Goal: Task Accomplishment & Management: Use online tool/utility

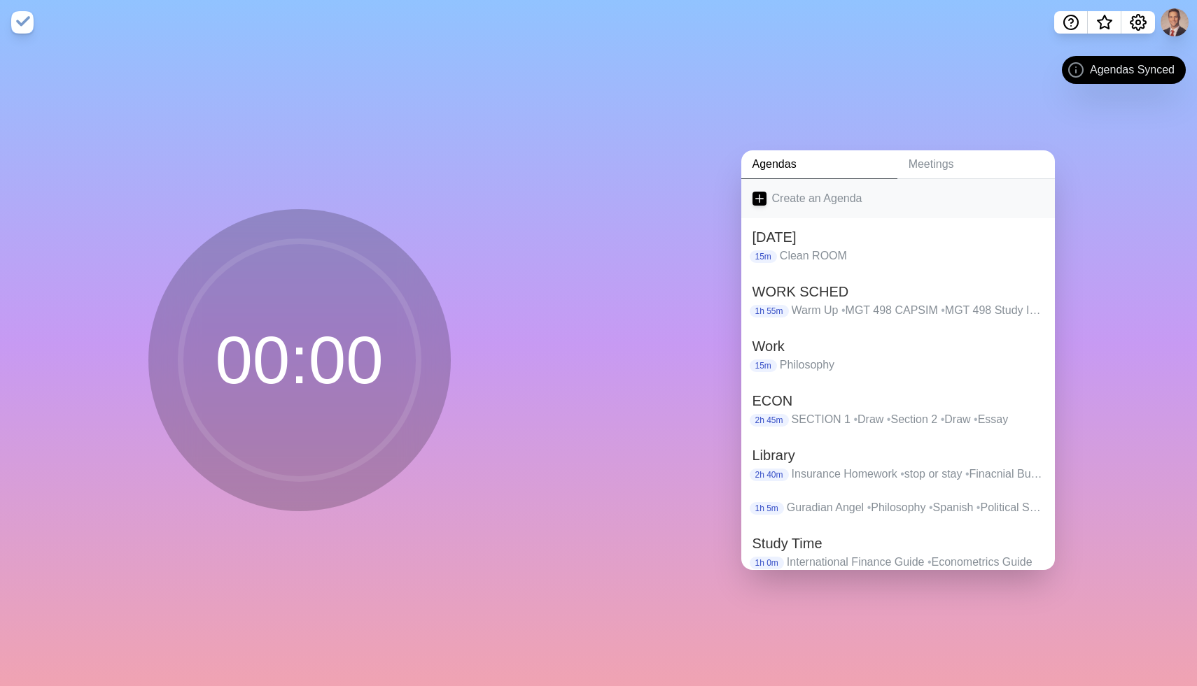
click at [805, 204] on link "Create an Agenda" at bounding box center [898, 198] width 314 height 39
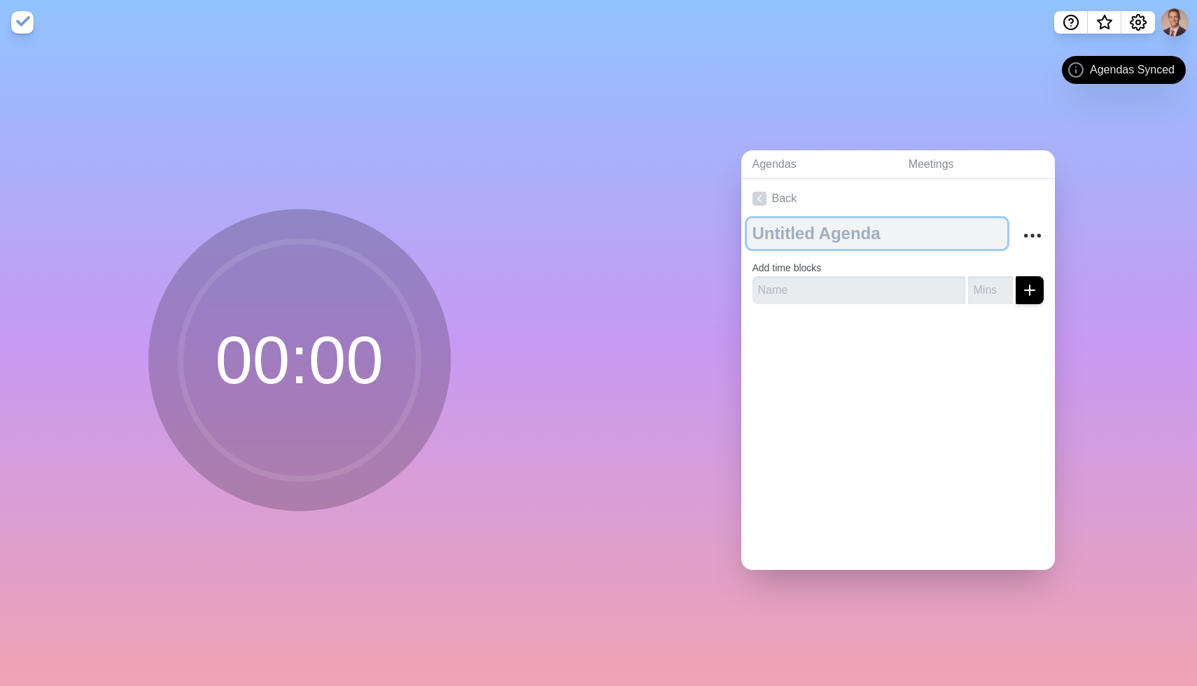
click at [794, 236] on textarea at bounding box center [877, 233] width 260 height 31
type textarea "Study"
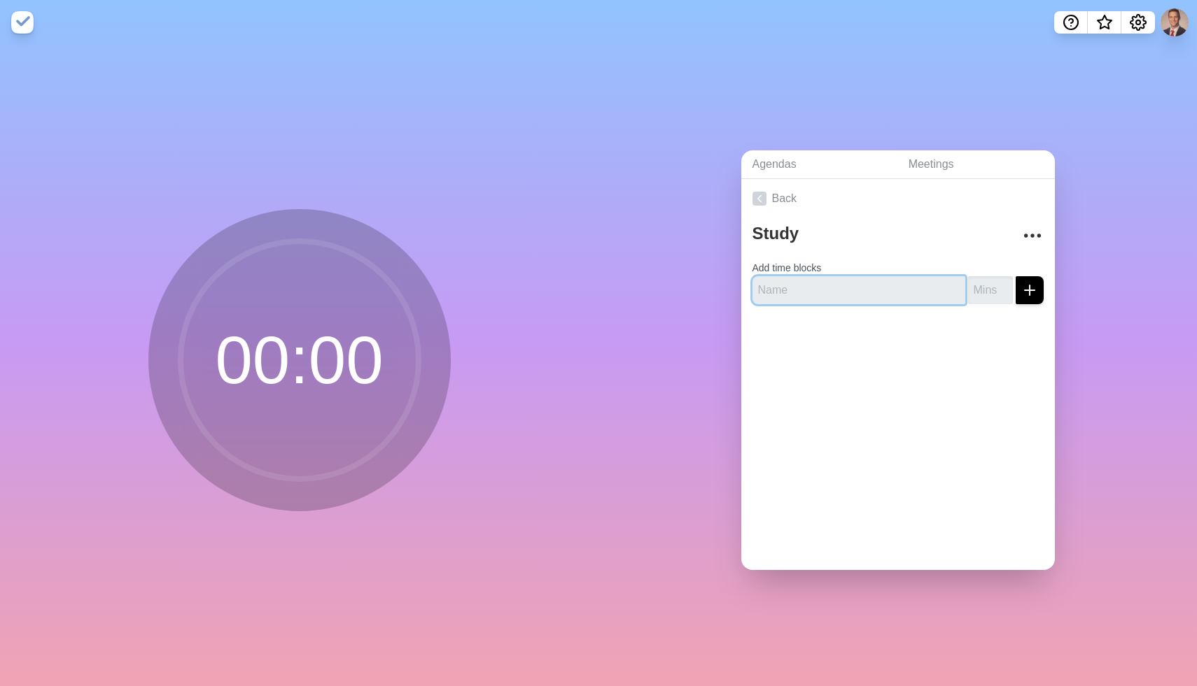
click at [826, 282] on input "text" at bounding box center [858, 290] width 213 height 28
type input "I"
click at [768, 287] on input "text" at bounding box center [858, 290] width 213 height 28
type input "Insurance"
click at [980, 295] on input "number" at bounding box center [990, 290] width 45 height 28
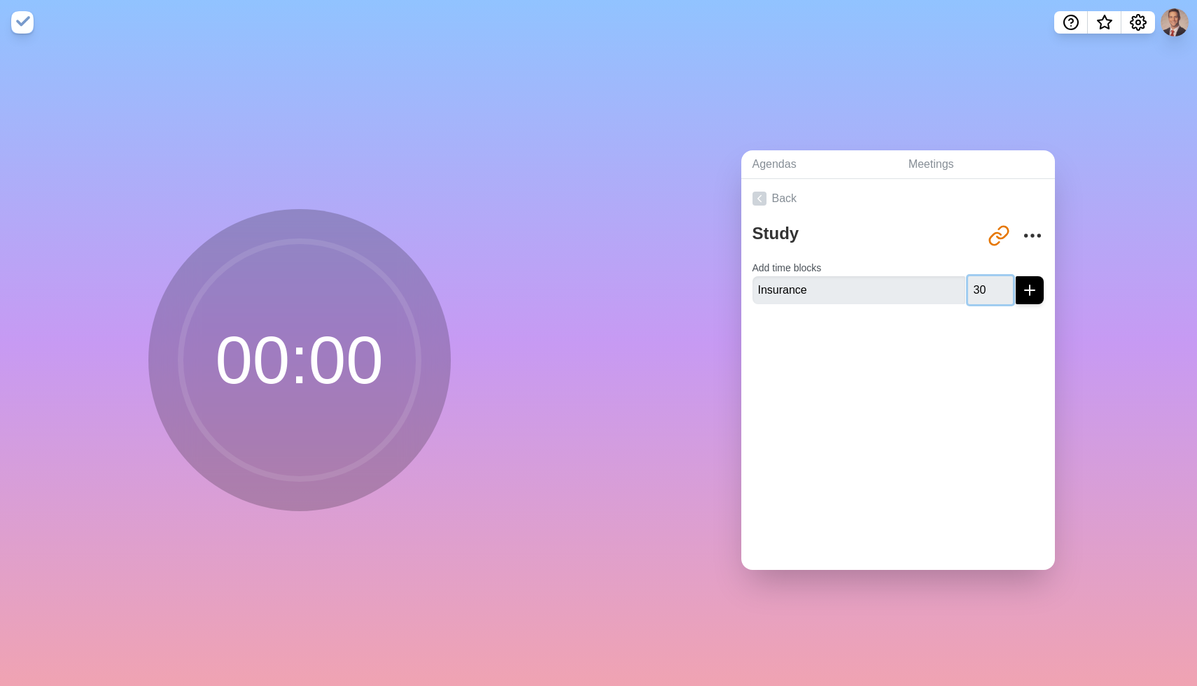
type input "3"
type input "4"
type input "15"
click at [1033, 290] on icon "submit" at bounding box center [1029, 290] width 17 height 17
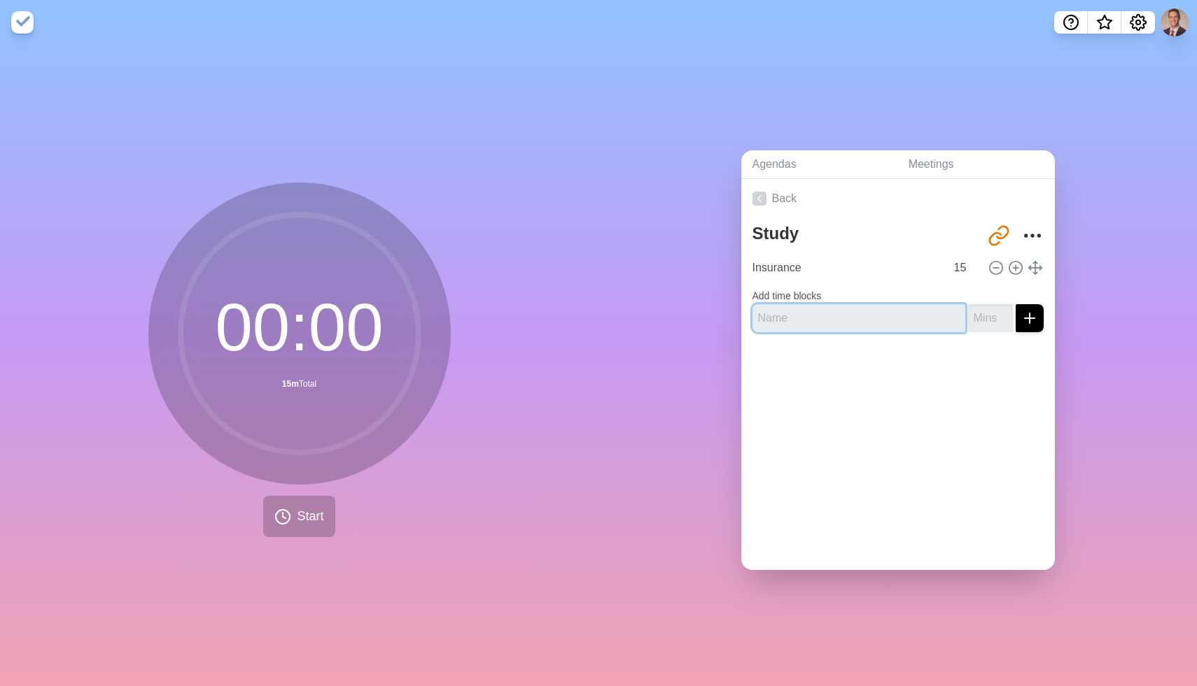
type input "I"
type input "Economics"
click at [982, 318] on input "number" at bounding box center [990, 318] width 45 height 28
type input "15"
click at [1036, 314] on icon "submit" at bounding box center [1029, 318] width 17 height 17
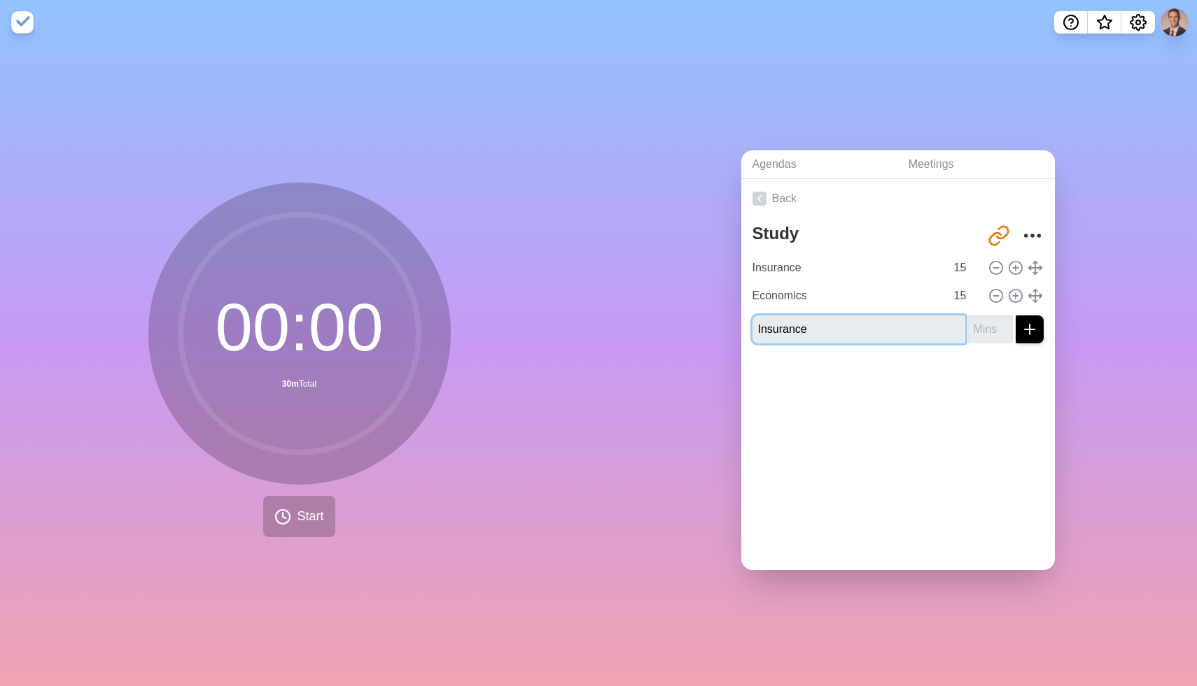
type input "Insurance"
click at [988, 328] on input "number" at bounding box center [990, 330] width 45 height 28
type input "20"
click at [1020, 329] on button "submit" at bounding box center [1029, 330] width 28 height 28
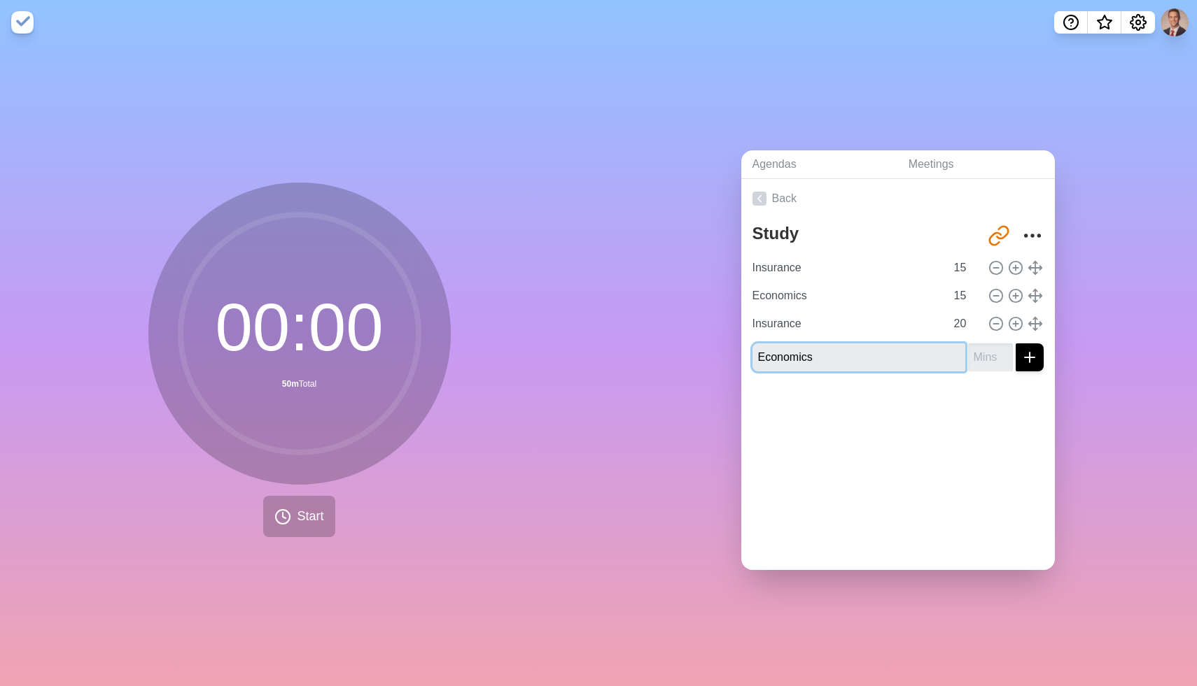
type input "Economics"
click at [982, 358] on input "number" at bounding box center [990, 358] width 45 height 28
type input "20"
click at [1029, 358] on line "submit" at bounding box center [1029, 358] width 0 height 10
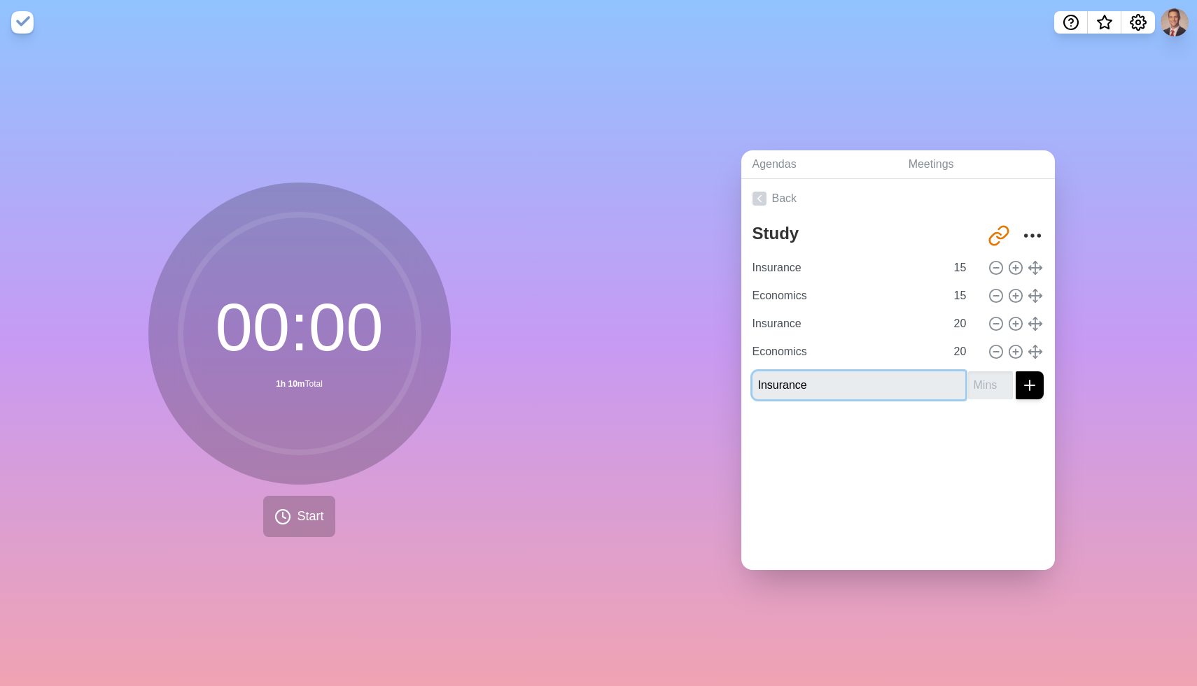
type input "Insurance"
click at [987, 390] on input "number" at bounding box center [990, 386] width 45 height 28
type input "25"
click at [1026, 388] on icon "submit" at bounding box center [1029, 385] width 17 height 17
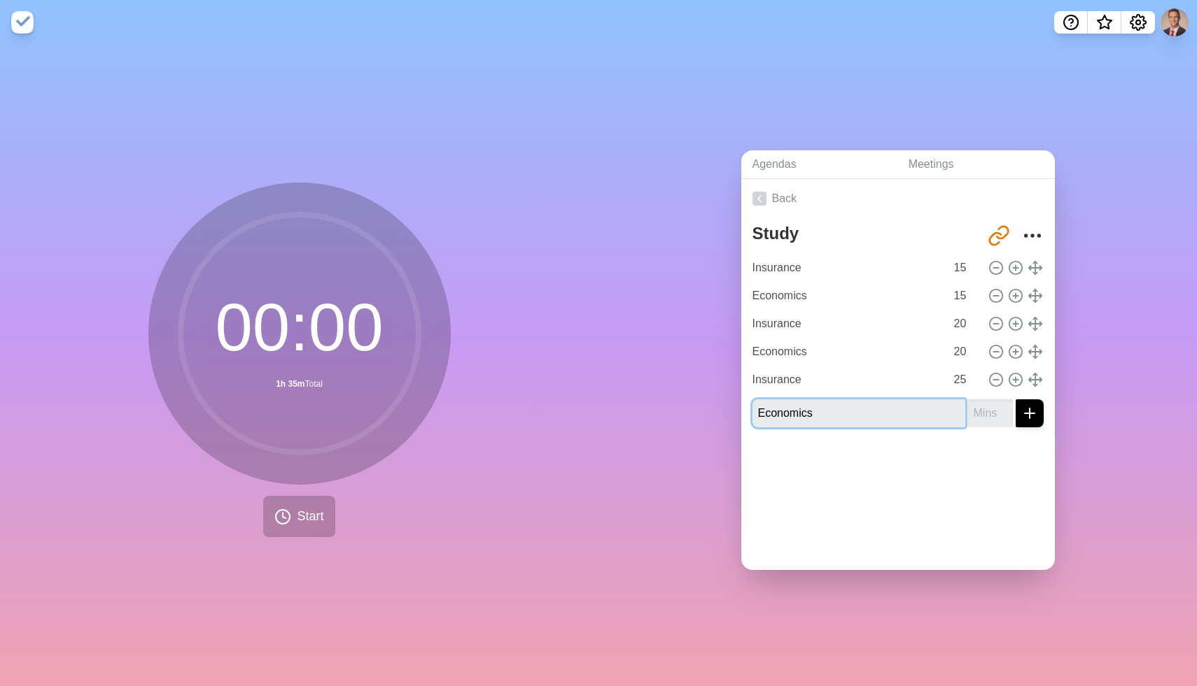
type input "Economics"
click at [989, 415] on input "number" at bounding box center [990, 414] width 45 height 28
type input "25"
click at [1029, 414] on line "submit" at bounding box center [1029, 414] width 0 height 10
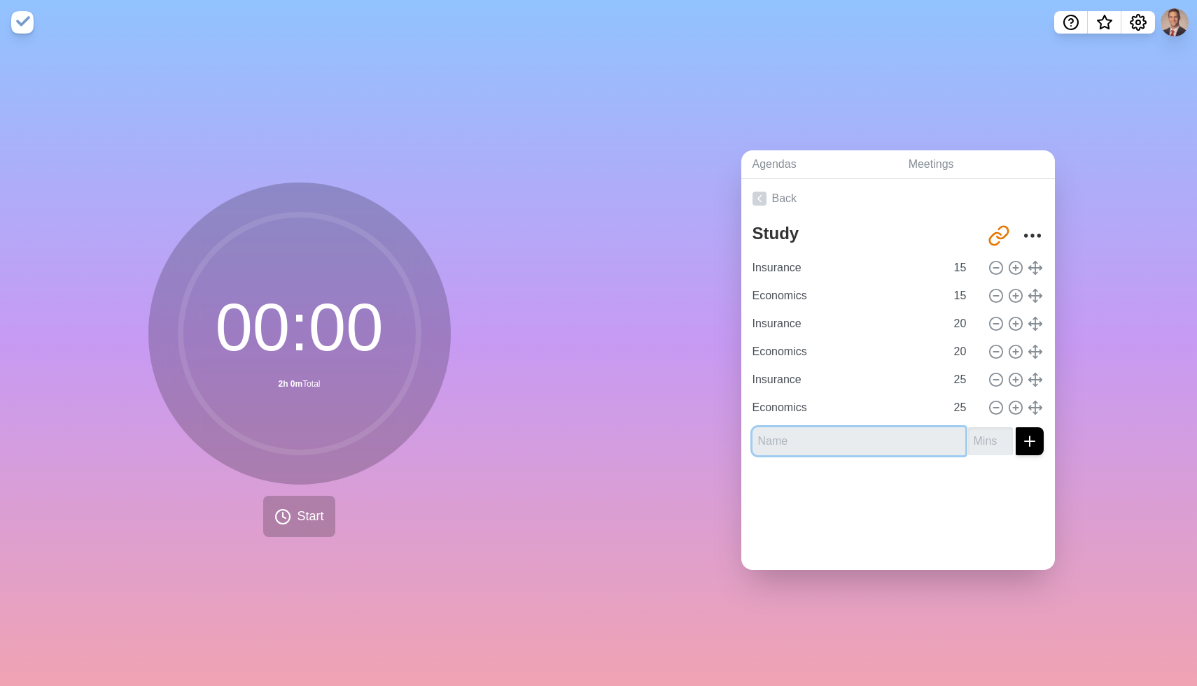
type input "E"
type input "Insurance"
click at [988, 437] on input "number" at bounding box center [990, 442] width 45 height 28
type input "30"
click at [1032, 442] on line "submit" at bounding box center [1029, 442] width 10 height 0
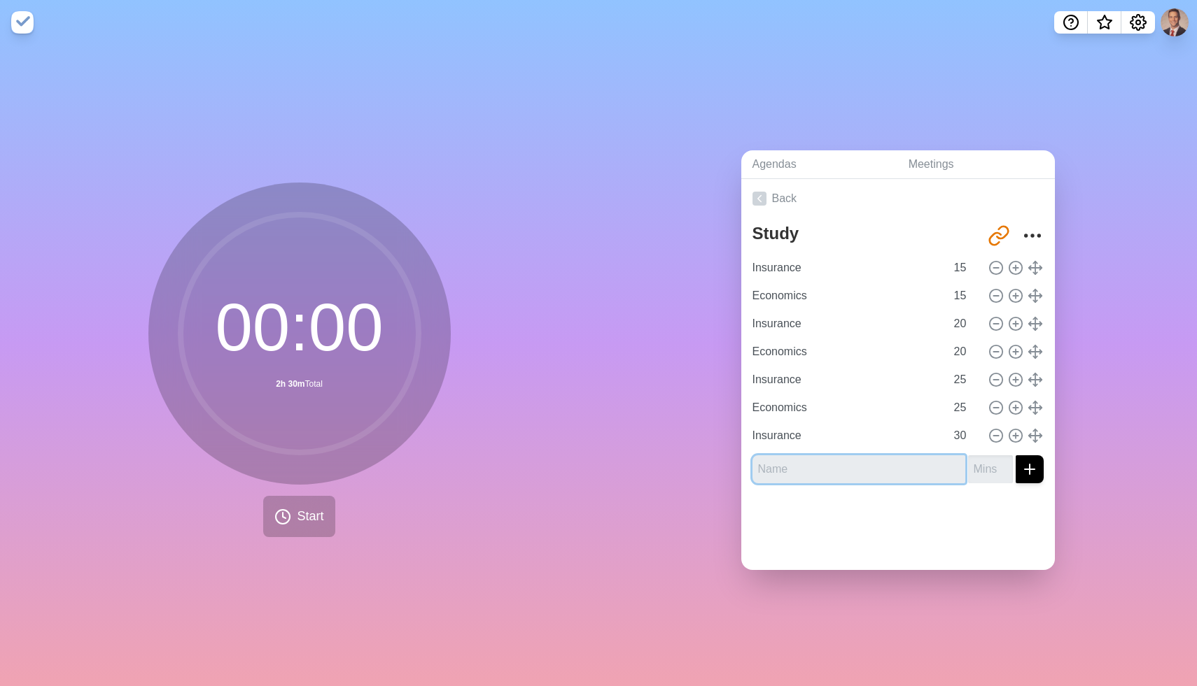
click at [892, 474] on input "text" at bounding box center [858, 470] width 213 height 28
type input "Economics"
click at [986, 470] on input "number" at bounding box center [990, 470] width 45 height 28
type input "30"
click at [1033, 462] on icon "submit" at bounding box center [1029, 469] width 17 height 17
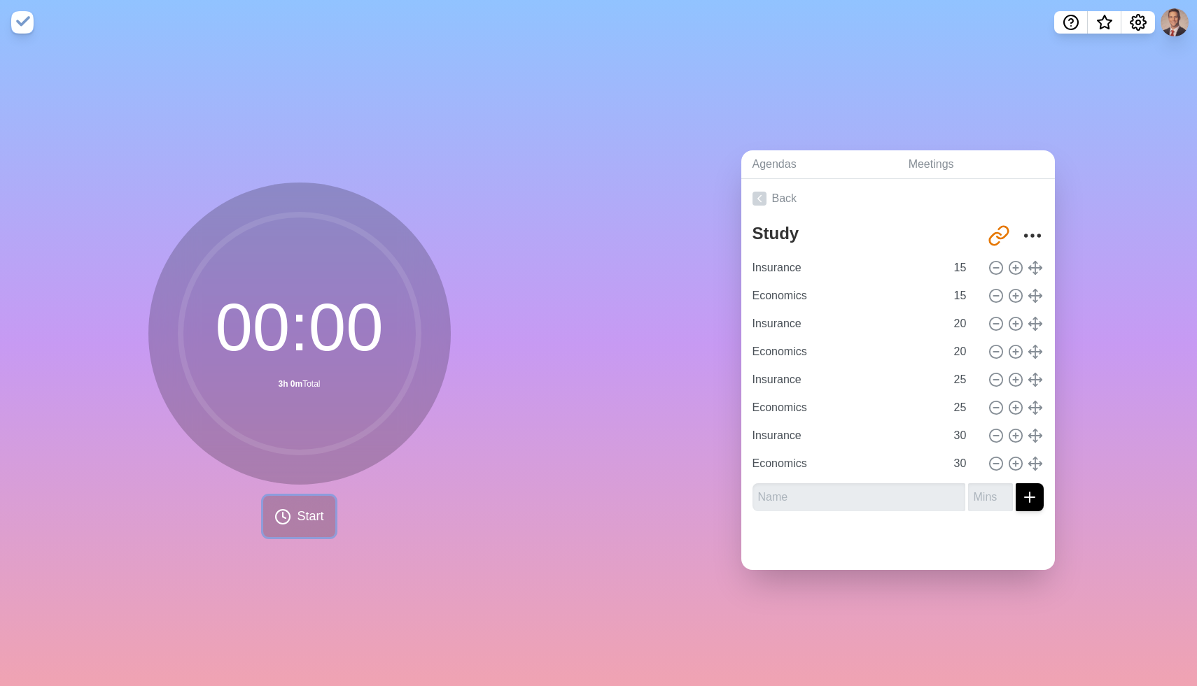
click at [298, 497] on button "Start" at bounding box center [298, 516] width 71 height 41
